Goal: Task Accomplishment & Management: Manage account settings

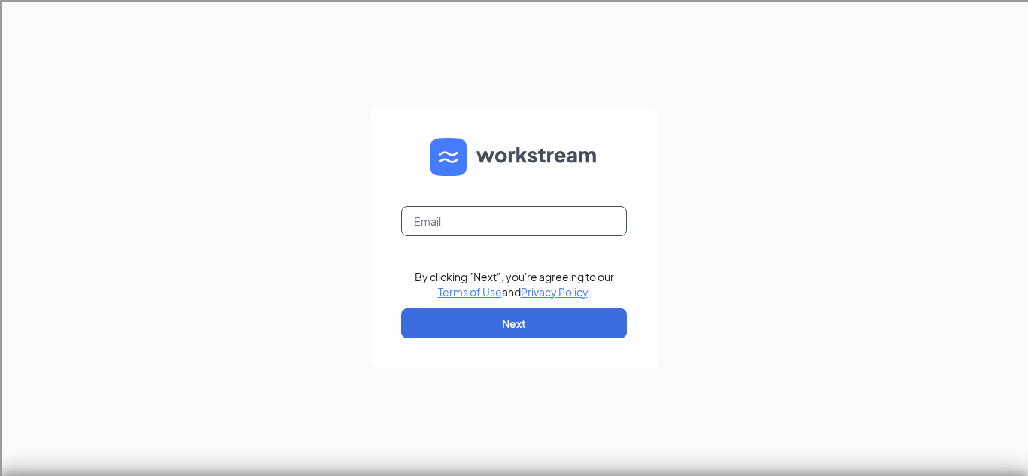
click at [563, 208] on input "text" at bounding box center [514, 221] width 226 height 30
click at [547, 224] on input "text" at bounding box center [514, 221] width 226 height 30
type input "[EMAIL_ADDRESS][DOMAIN_NAME]"
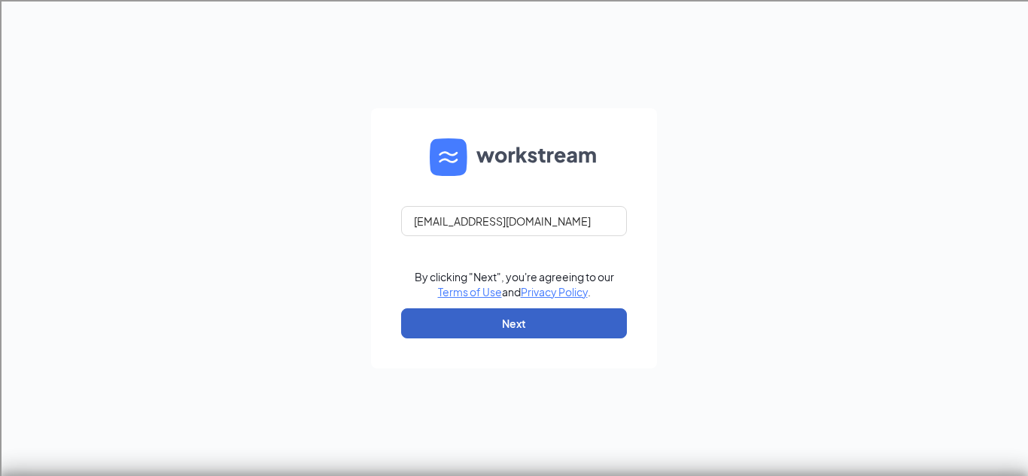
click at [527, 333] on button "Next" at bounding box center [514, 324] width 226 height 30
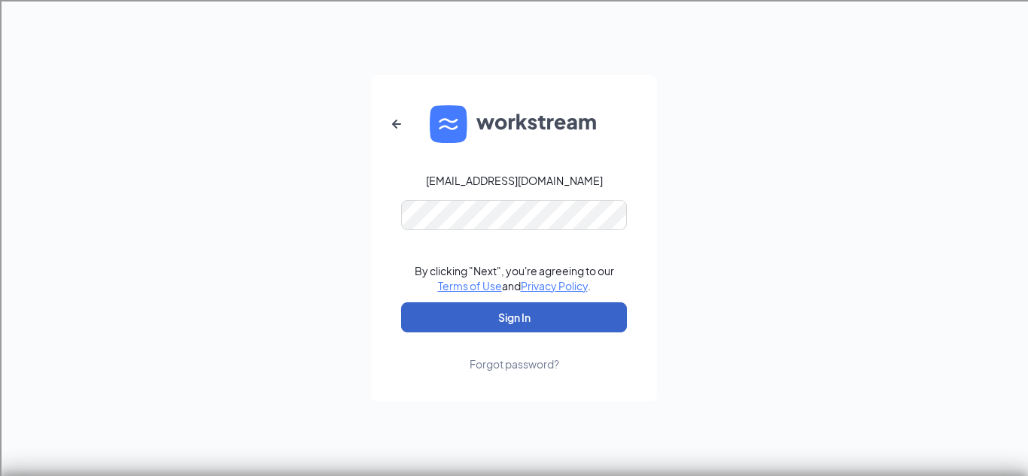
click at [563, 322] on button "Sign In" at bounding box center [514, 318] width 226 height 30
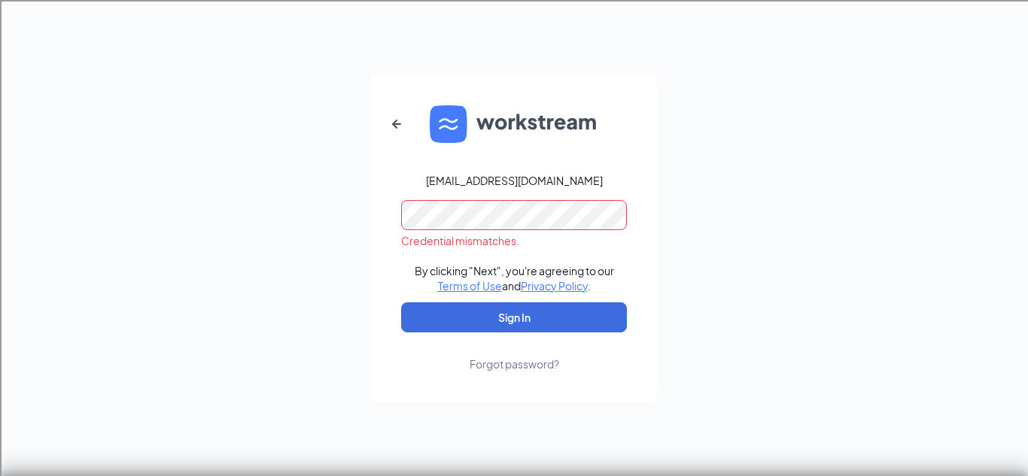
click at [300, 243] on div "[EMAIL_ADDRESS][DOMAIN_NAME] Credential mismatches. By clicking "Next", you're …" at bounding box center [514, 238] width 1028 height 476
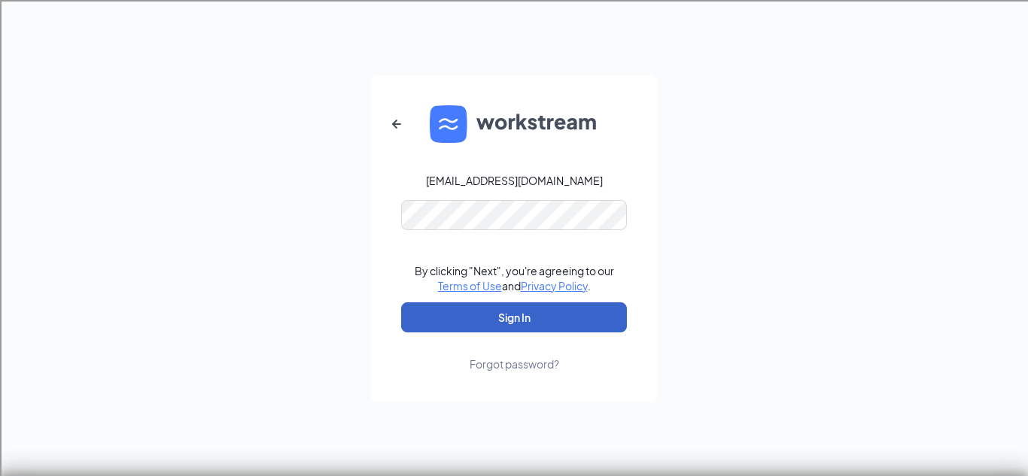
click at [479, 330] on button "Sign In" at bounding box center [514, 318] width 226 height 30
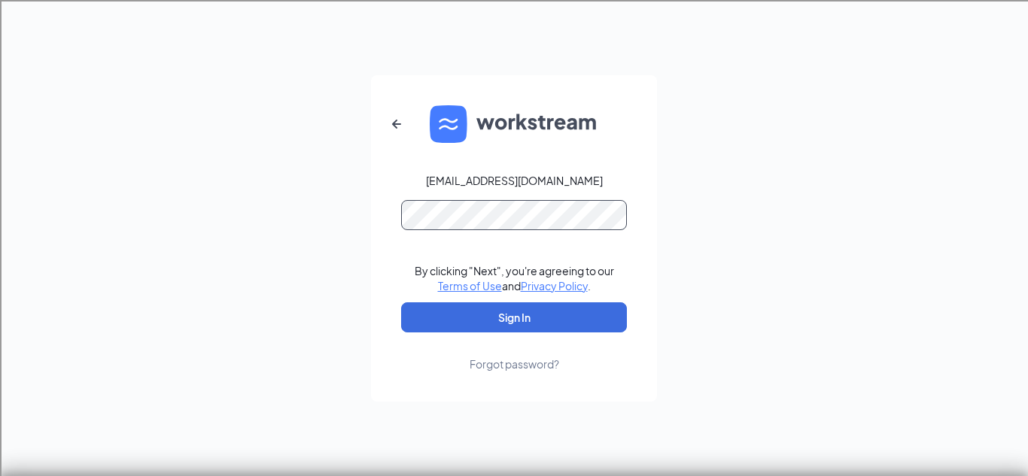
click at [0, 291] on div "[EMAIL_ADDRESS][DOMAIN_NAME] By clicking "Next", you're agreeing to our Terms o…" at bounding box center [514, 238] width 1028 height 476
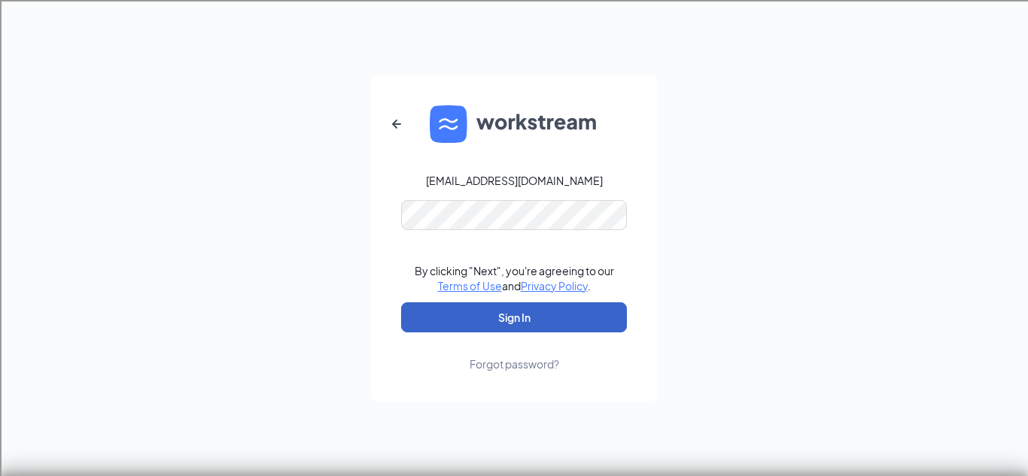
click at [424, 318] on button "Sign In" at bounding box center [514, 318] width 226 height 30
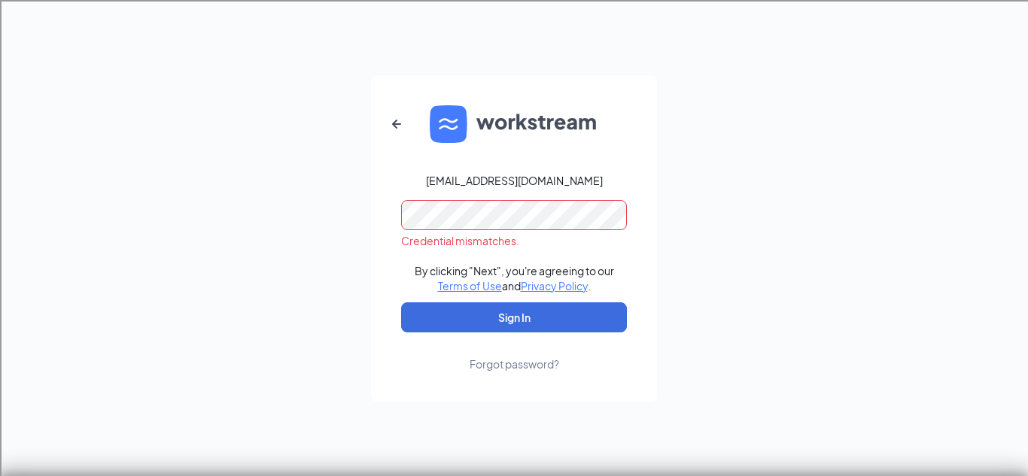
click at [233, 227] on div "[EMAIL_ADDRESS][DOMAIN_NAME] Credential mismatches. By clicking "Next", you're …" at bounding box center [514, 238] width 1028 height 476
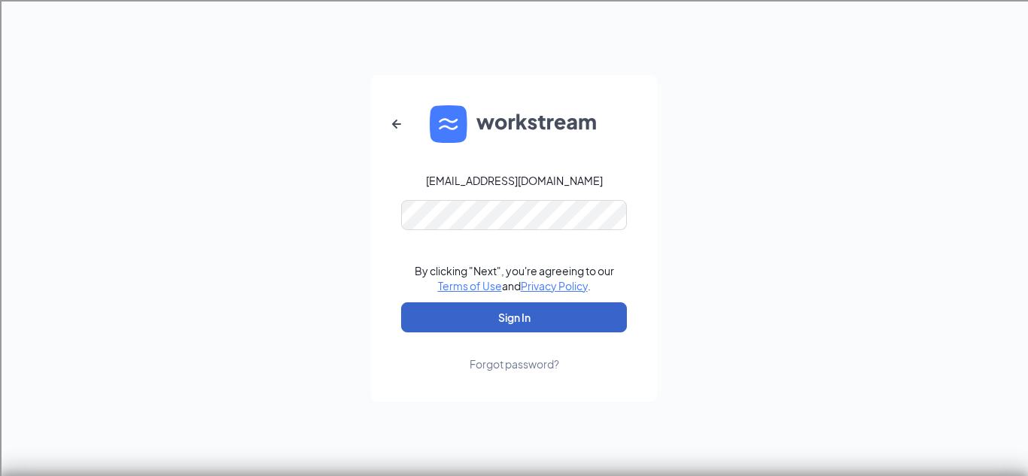
click at [496, 326] on button "Sign In" at bounding box center [514, 318] width 226 height 30
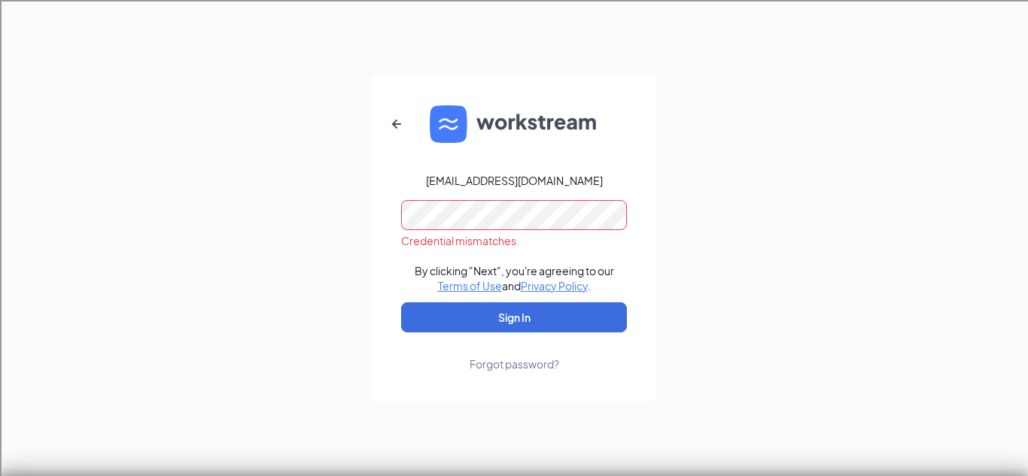
click at [0, 300] on div "[EMAIL_ADDRESS][DOMAIN_NAME] Credential mismatches. By clicking "Next", you're …" at bounding box center [514, 238] width 1028 height 476
click at [401, 303] on button "Sign In" at bounding box center [514, 318] width 226 height 30
click at [394, 117] on icon "ArrowLeftNew" at bounding box center [397, 124] width 18 height 18
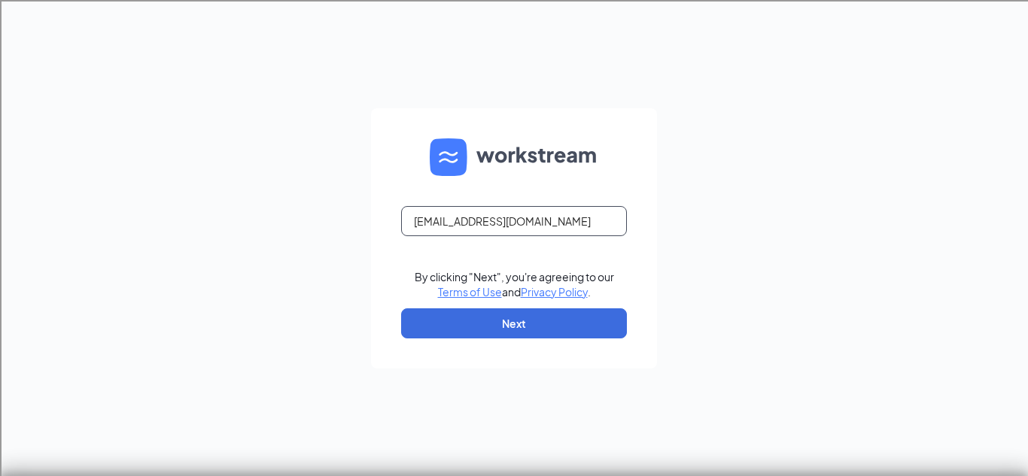
drag, startPoint x: 583, startPoint y: 220, endPoint x: 53, endPoint y: 238, distance: 529.4
click at [53, 238] on div "[EMAIL_ADDRESS][DOMAIN_NAME] By clicking "Next", you're agreeing to our Terms o…" at bounding box center [514, 238] width 1028 height 476
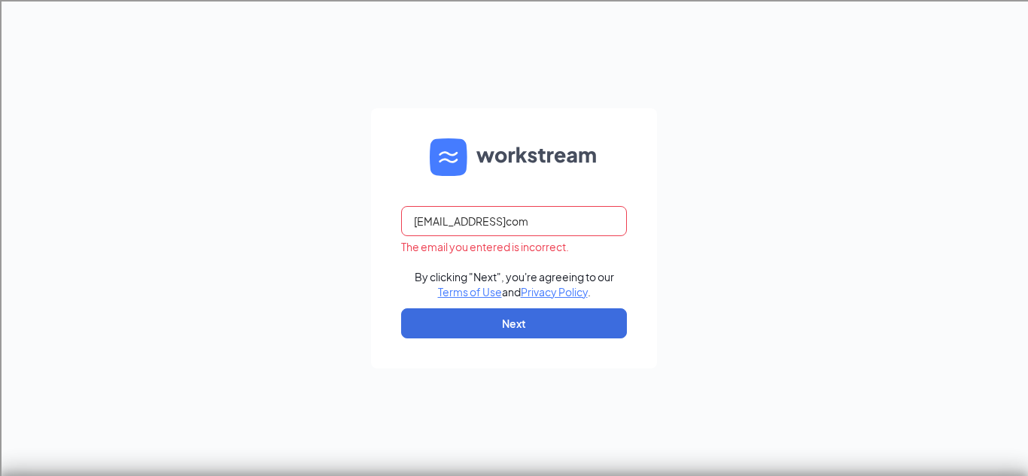
click at [487, 224] on input "[EMAIL_ADDRESS]com" at bounding box center [514, 221] width 226 height 30
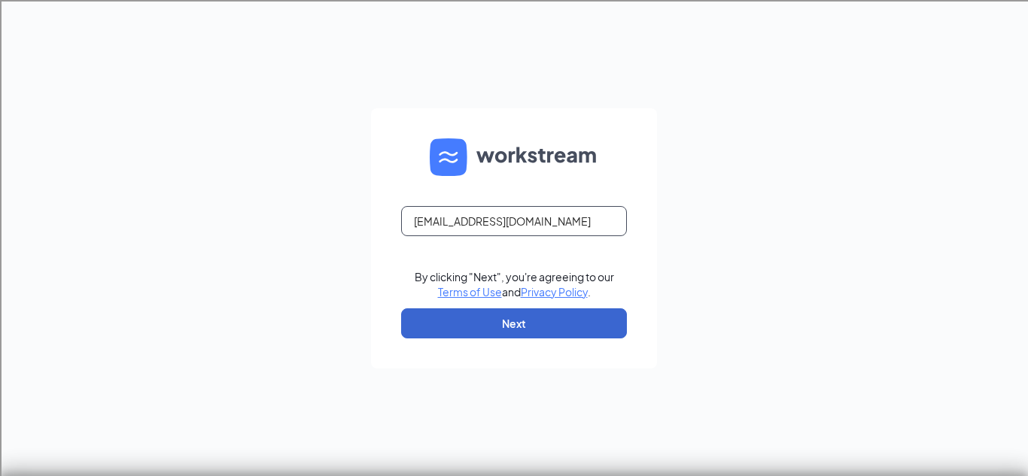
type input "[EMAIL_ADDRESS][DOMAIN_NAME]"
click at [530, 321] on button "Next" at bounding box center [514, 324] width 226 height 30
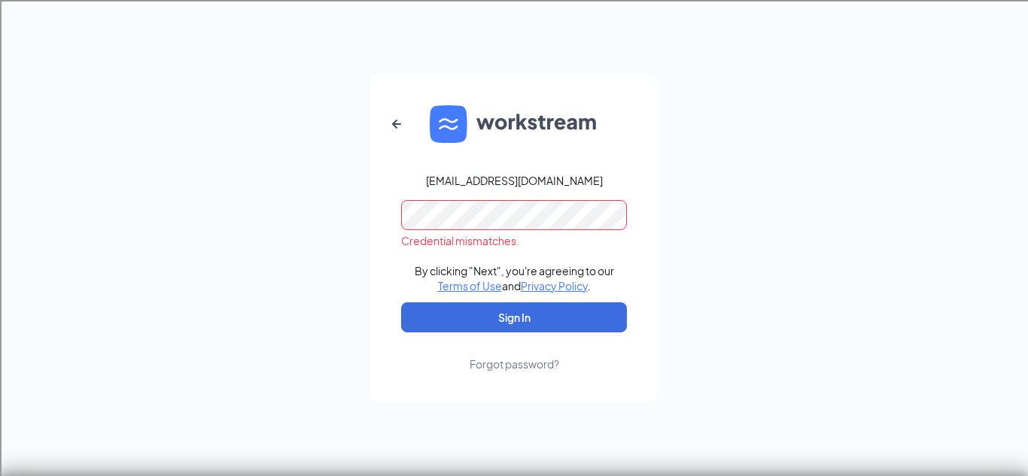
click at [0, 304] on div "[EMAIL_ADDRESS][DOMAIN_NAME] Credential mismatches. By clicking "Next", you're …" at bounding box center [514, 238] width 1028 height 476
click at [401, 303] on button "Sign In" at bounding box center [514, 318] width 226 height 30
